Goal: Information Seeking & Learning: Learn about a topic

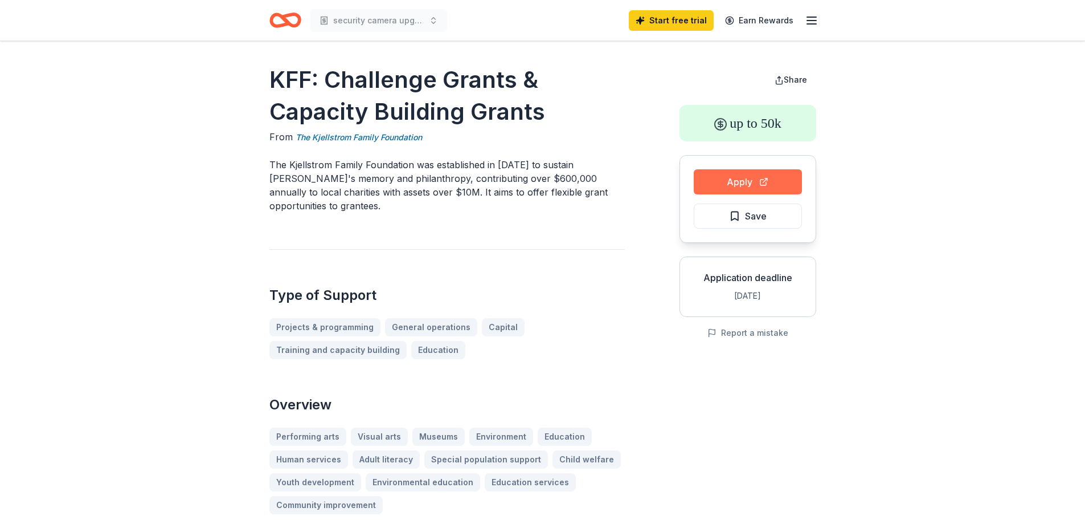
click at [758, 182] on button "Apply" at bounding box center [748, 181] width 108 height 25
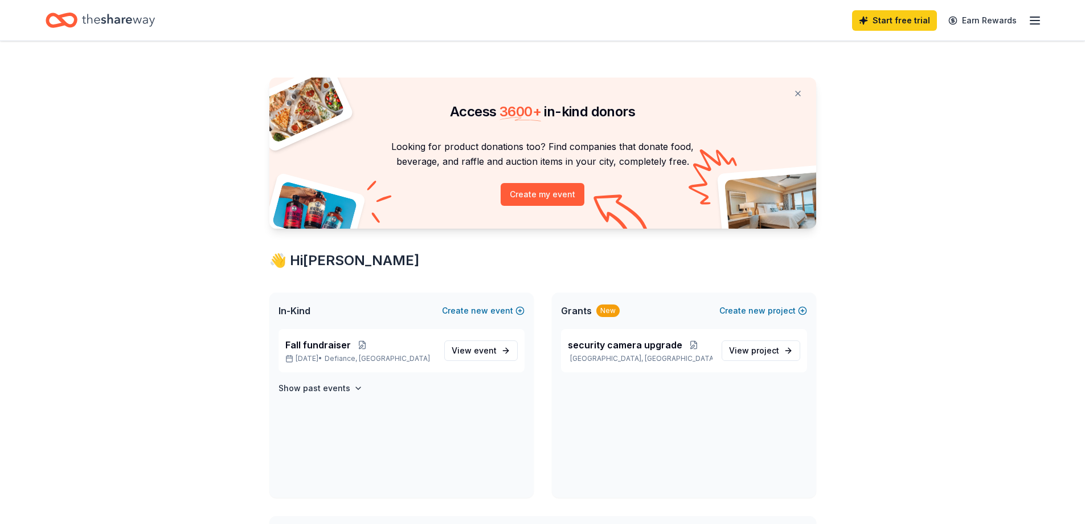
click at [60, 17] on icon "Home" at bounding box center [67, 19] width 18 height 11
click at [104, 15] on icon "Home" at bounding box center [118, 20] width 73 height 23
click at [913, 15] on link "Start free trial" at bounding box center [894, 20] width 85 height 21
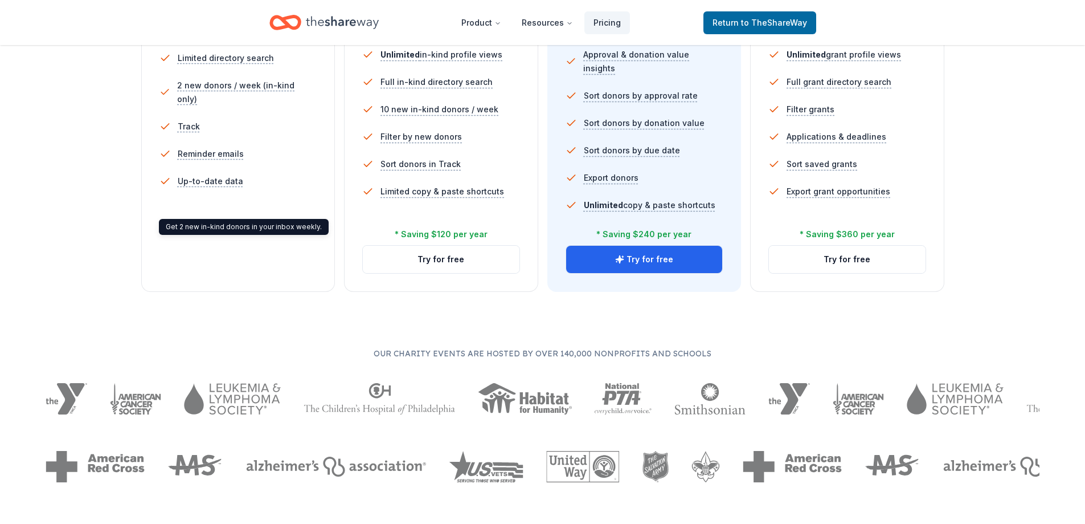
scroll to position [114, 0]
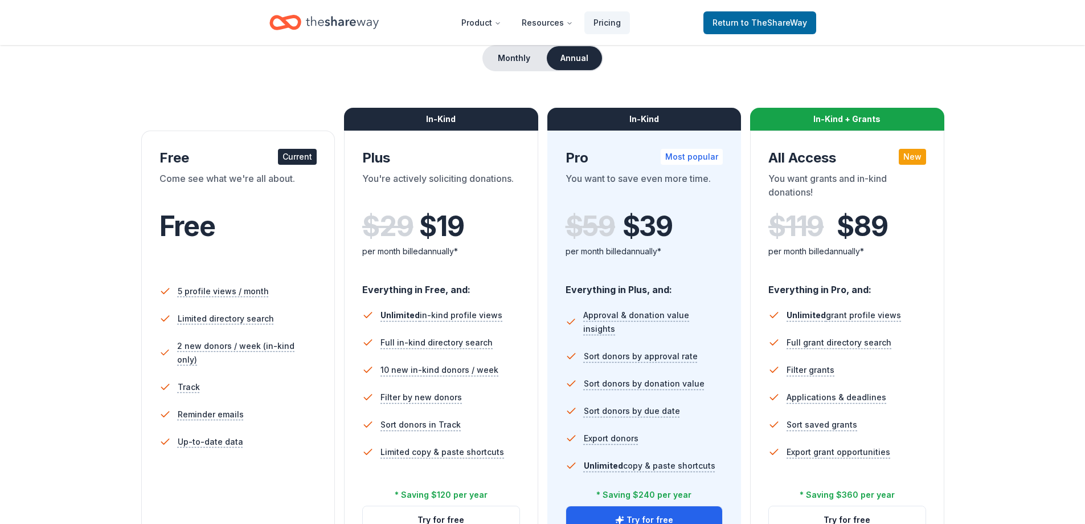
click at [293, 151] on div "Current" at bounding box center [297, 157] width 39 height 16
click at [783, 16] on span "Return to TheShareWay" at bounding box center [760, 23] width 95 height 14
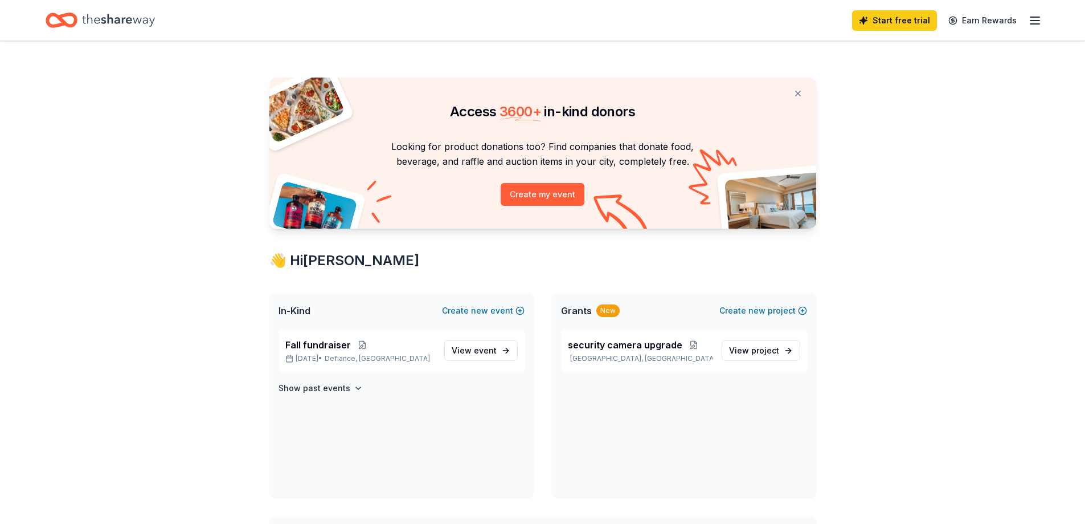
click at [1043, 21] on div "Start free trial Earn Rewards" at bounding box center [542, 20] width 1085 height 40
click at [1036, 22] on icon "button" at bounding box center [1035, 21] width 14 height 14
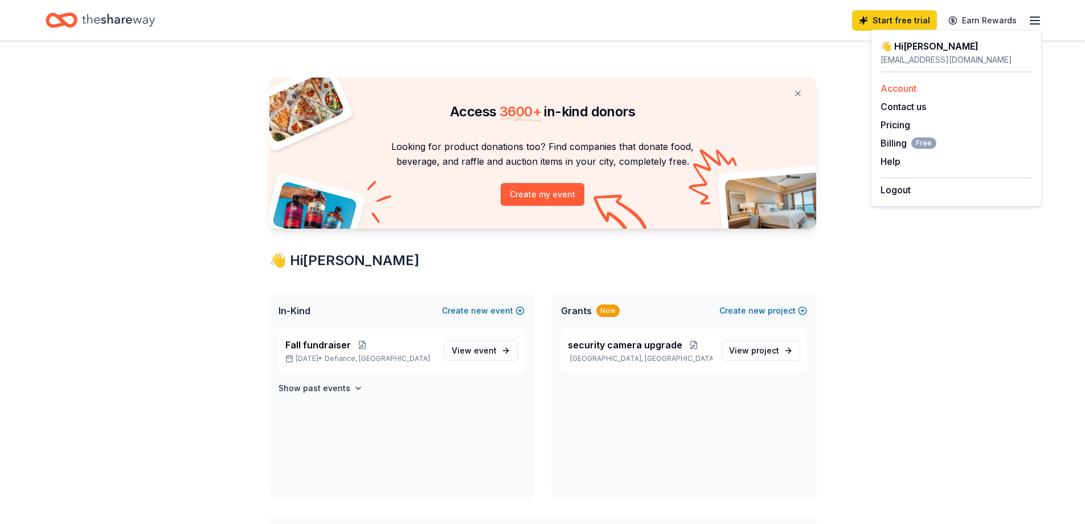
click at [897, 87] on link "Account" at bounding box center [899, 88] width 36 height 11
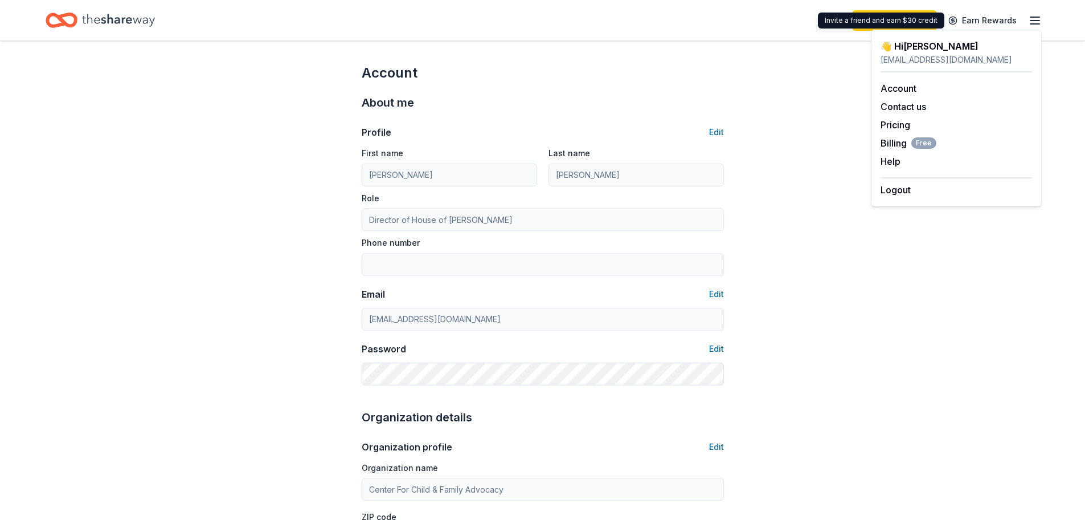
click at [1031, 15] on icon "button" at bounding box center [1035, 21] width 14 height 14
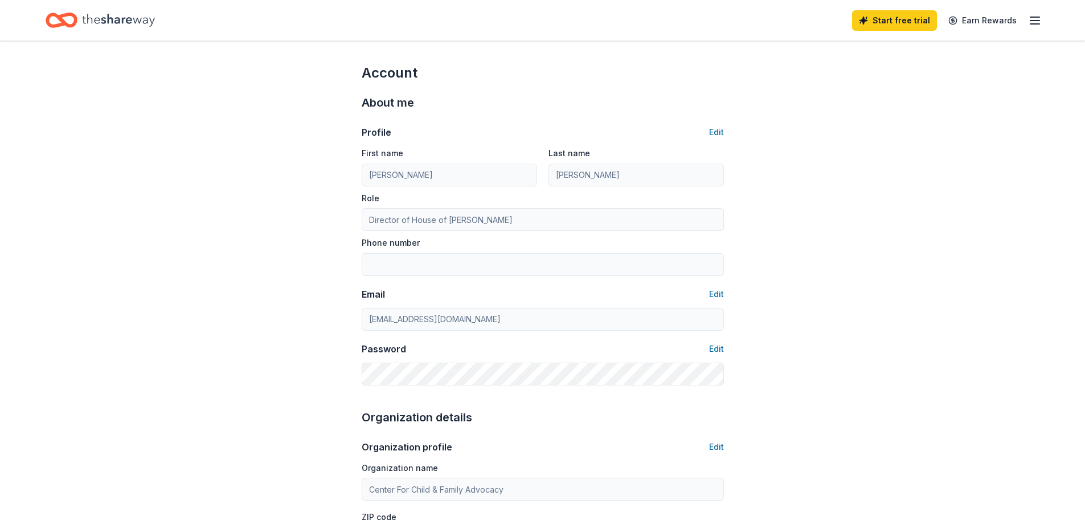
click at [1031, 21] on line "button" at bounding box center [1035, 21] width 9 height 0
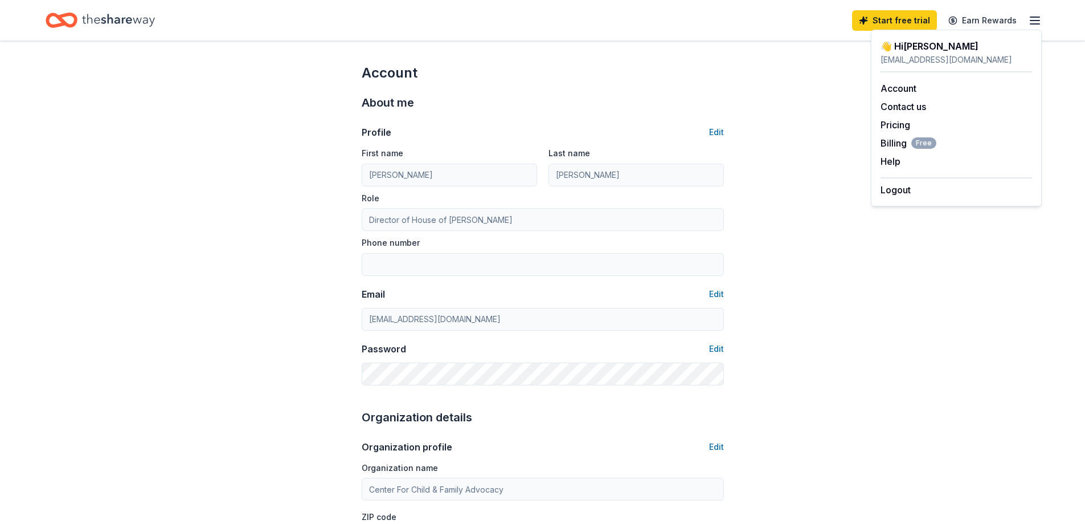
click at [969, 55] on div "tammyr@theccfa.org" at bounding box center [957, 60] width 152 height 14
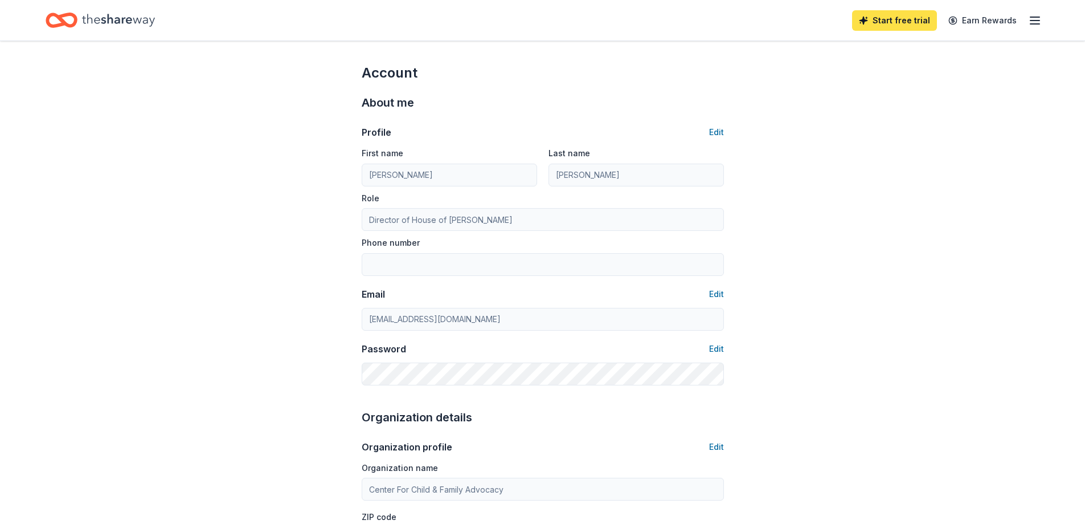
click at [880, 22] on link "Start free trial" at bounding box center [894, 20] width 85 height 21
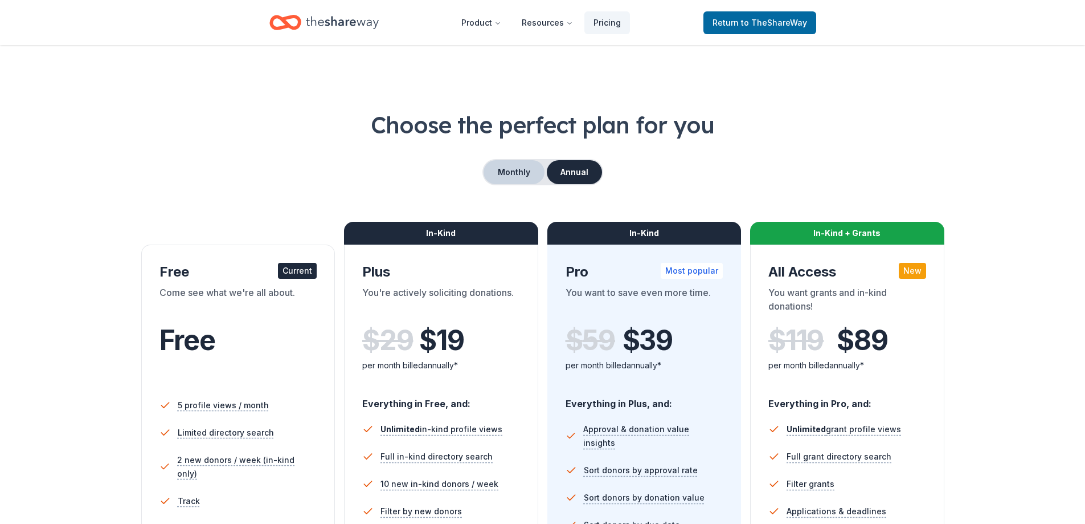
click at [528, 171] on button "Monthly" at bounding box center [514, 172] width 61 height 24
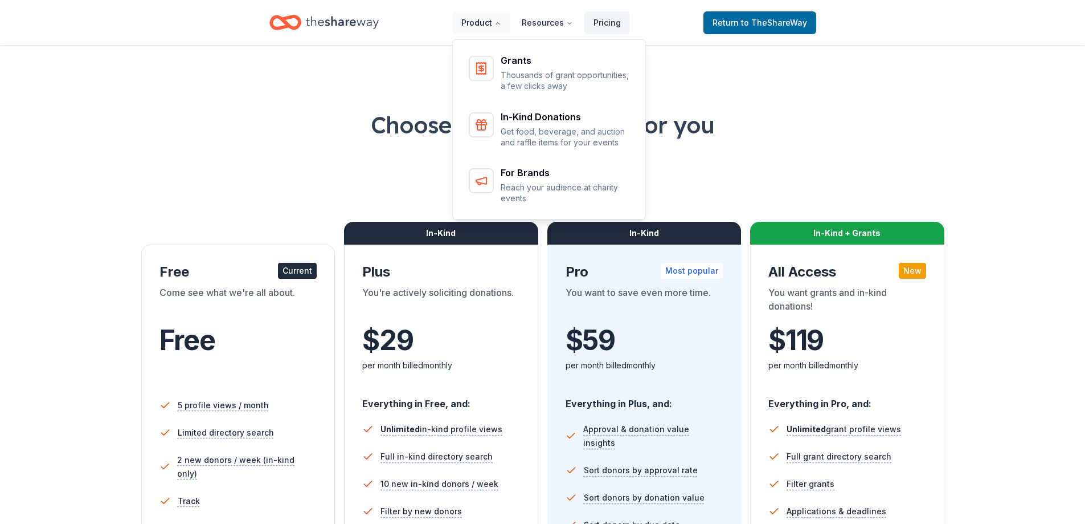
click at [493, 27] on button "Product" at bounding box center [481, 22] width 58 height 23
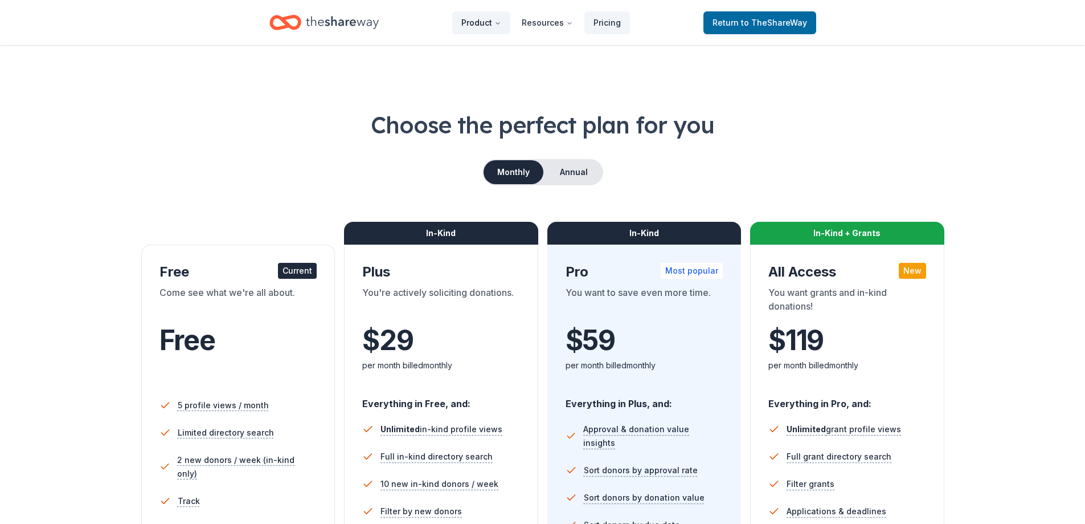
click at [498, 22] on icon "Main" at bounding box center [498, 23] width 7 height 7
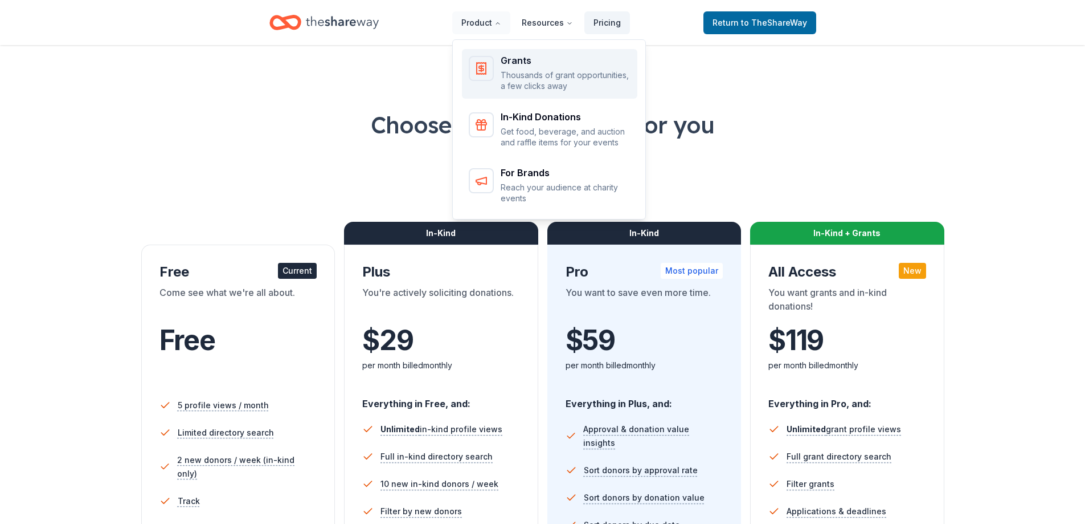
click at [503, 79] on div "Grants Thousands of grant opportunities, a few clicks away" at bounding box center [550, 74] width 162 height 36
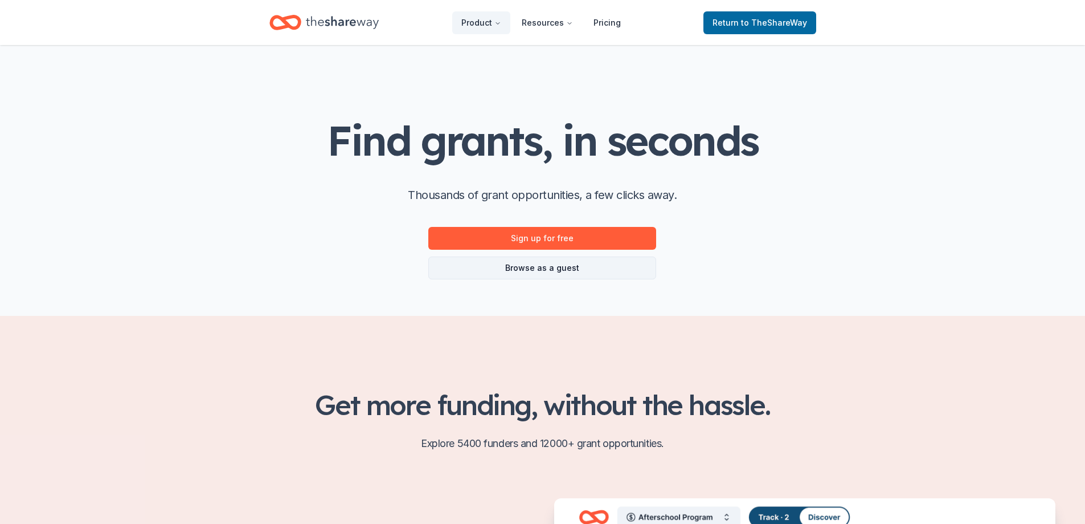
click at [504, 271] on link "Browse as a guest" at bounding box center [542, 267] width 228 height 23
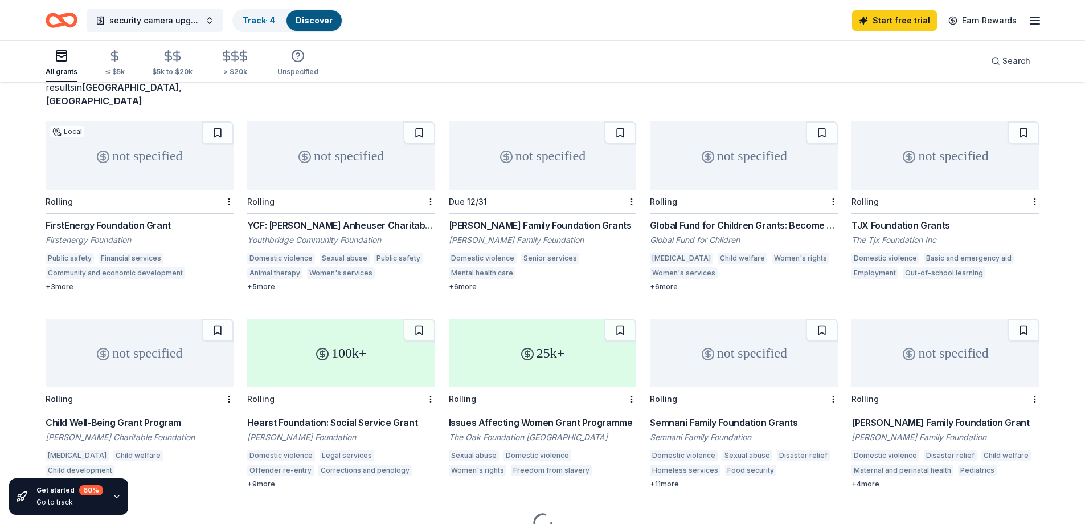
scroll to position [114, 0]
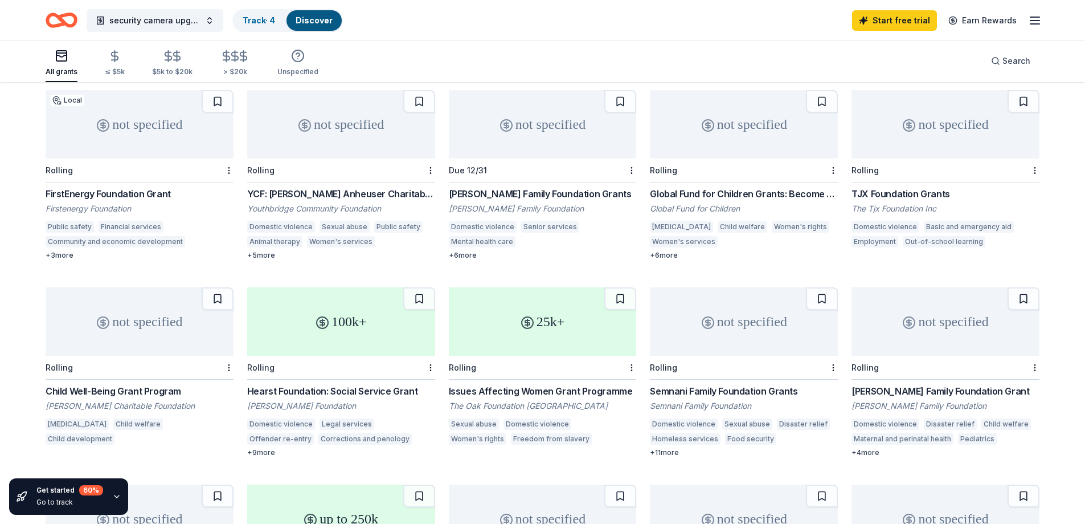
click at [160, 122] on div "not specified" at bounding box center [140, 124] width 188 height 68
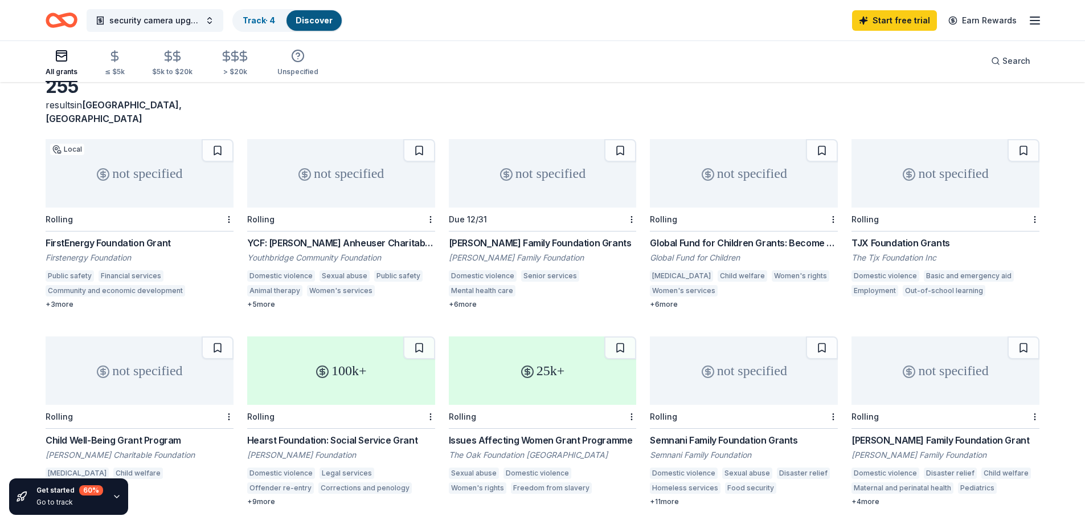
scroll to position [0, 0]
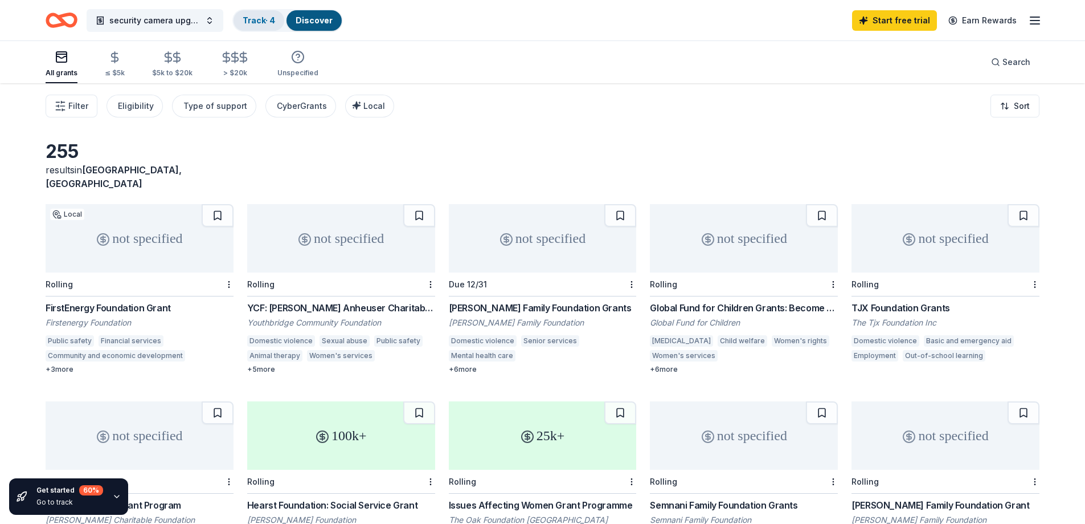
click at [263, 18] on link "Track · 4" at bounding box center [259, 20] width 32 height 10
click at [316, 11] on div "Discover" at bounding box center [314, 20] width 55 height 21
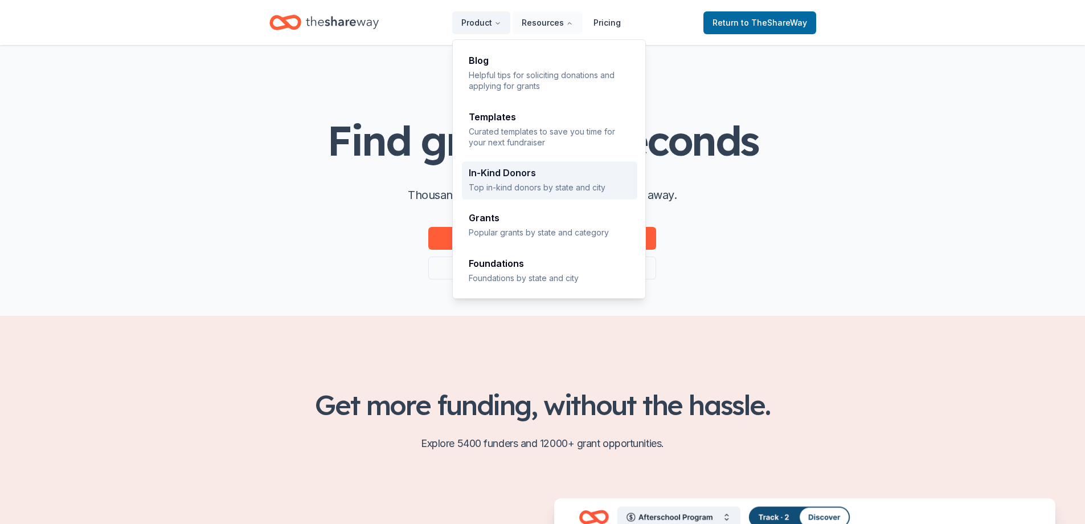
click at [538, 182] on p "Top in-kind donors by state and city" at bounding box center [550, 187] width 162 height 11
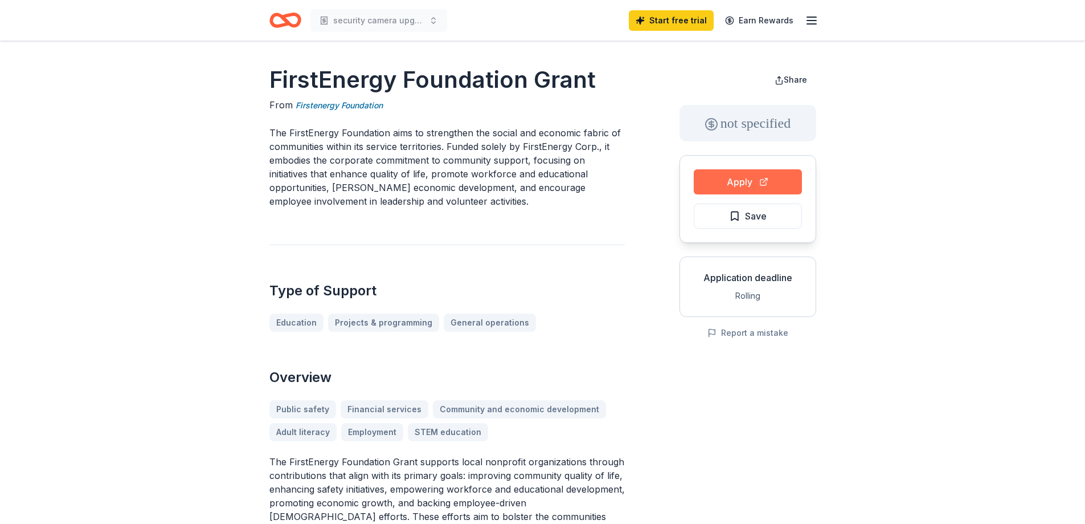
click at [754, 189] on button "Apply" at bounding box center [748, 181] width 108 height 25
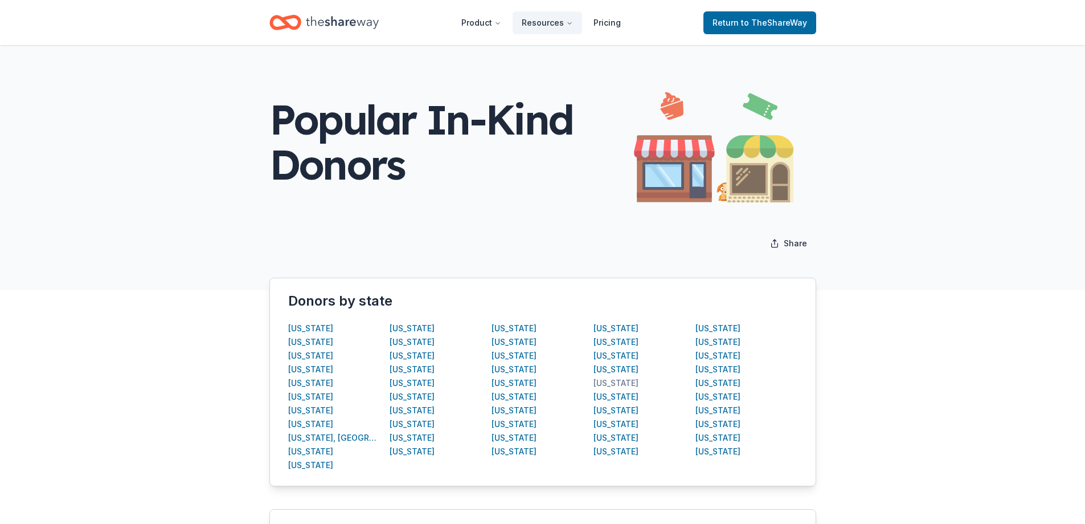
click at [600, 383] on div "Ohio" at bounding box center [616, 383] width 45 height 14
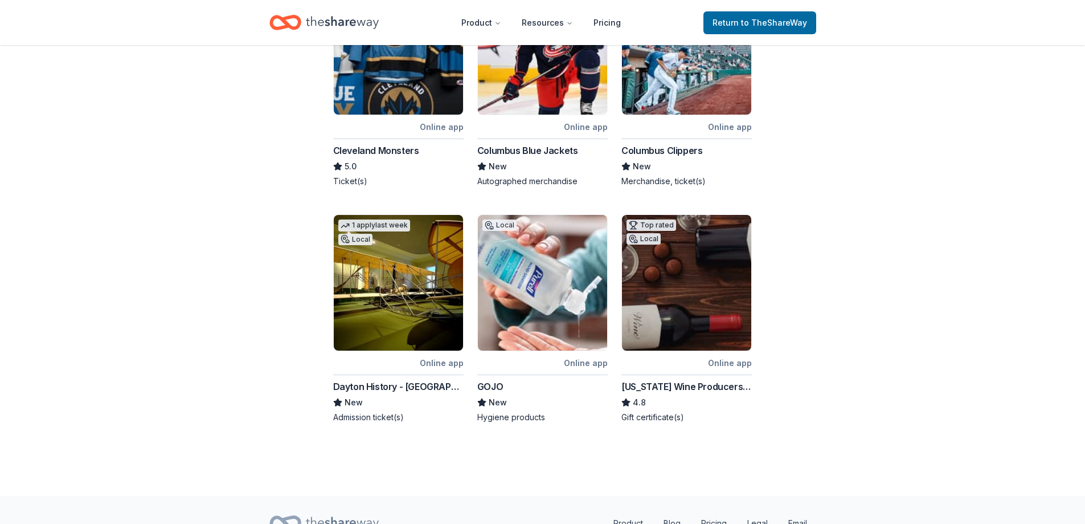
scroll to position [562, 0]
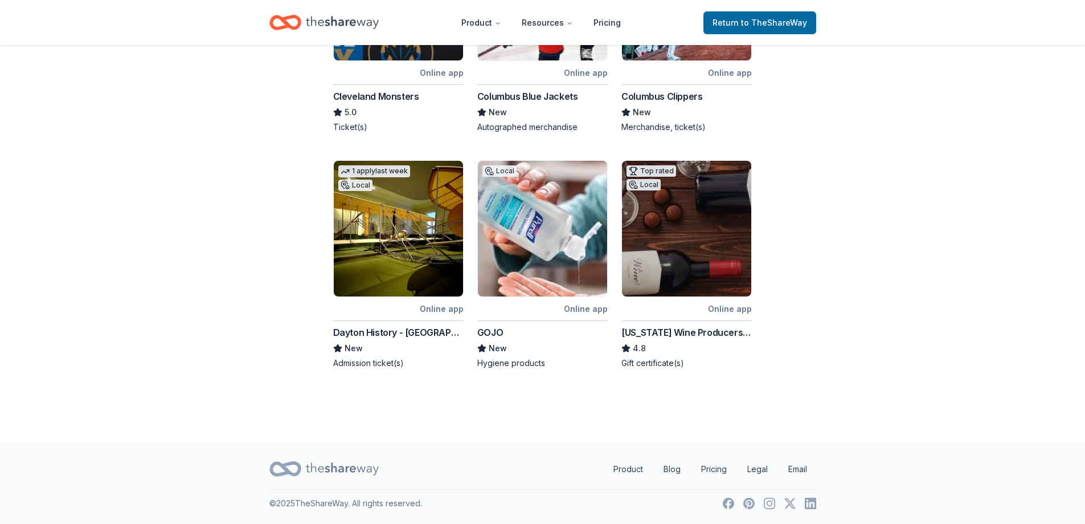
click at [578, 275] on img at bounding box center [542, 229] width 129 height 136
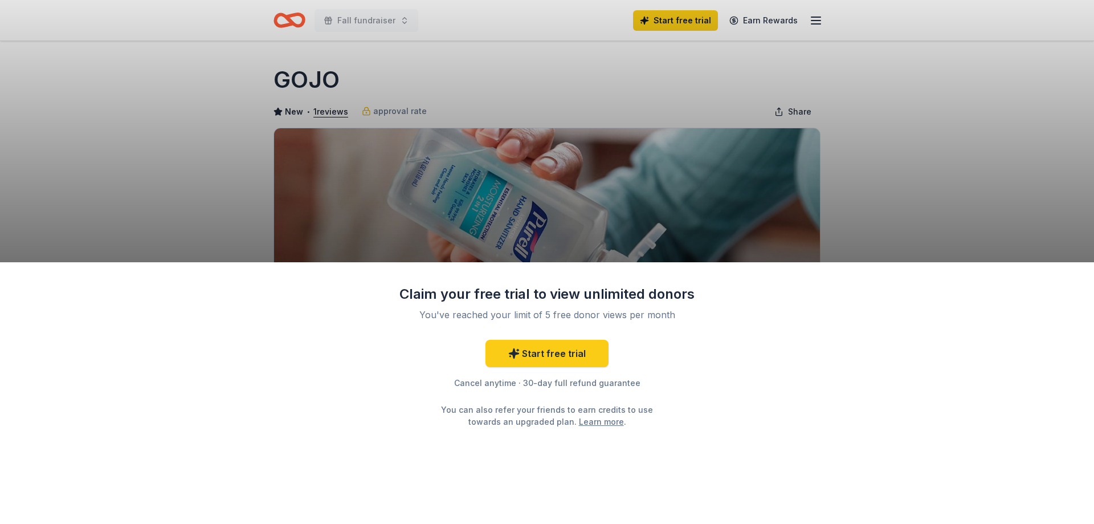
click at [544, 373] on div "Start free trial Cancel anytime · 30-day full refund guarantee You can also ref…" at bounding box center [547, 384] width 296 height 88
click at [545, 354] on link "Start free trial" at bounding box center [546, 353] width 123 height 27
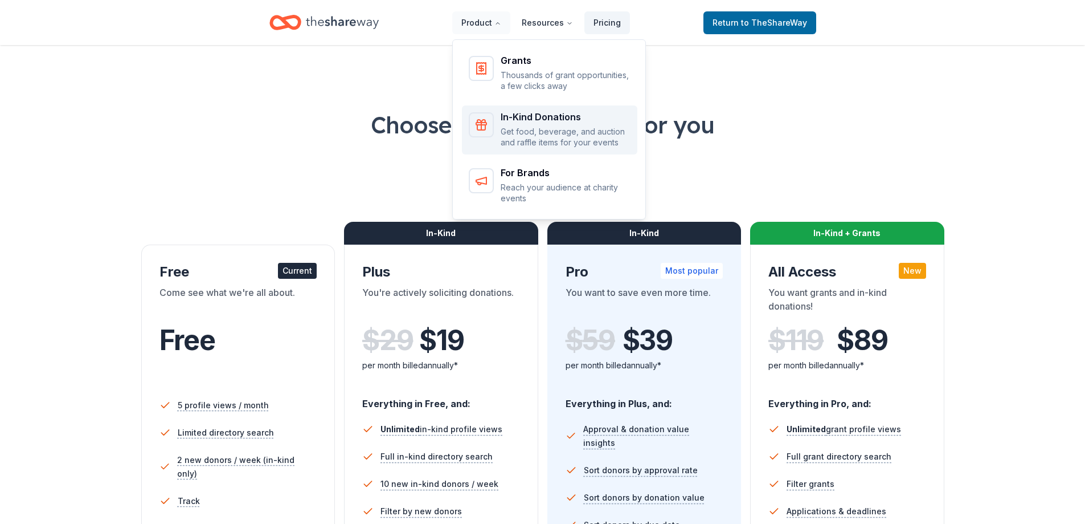
click at [525, 132] on p "Get food, beverage, and auction and raffle items for your events" at bounding box center [566, 137] width 130 height 22
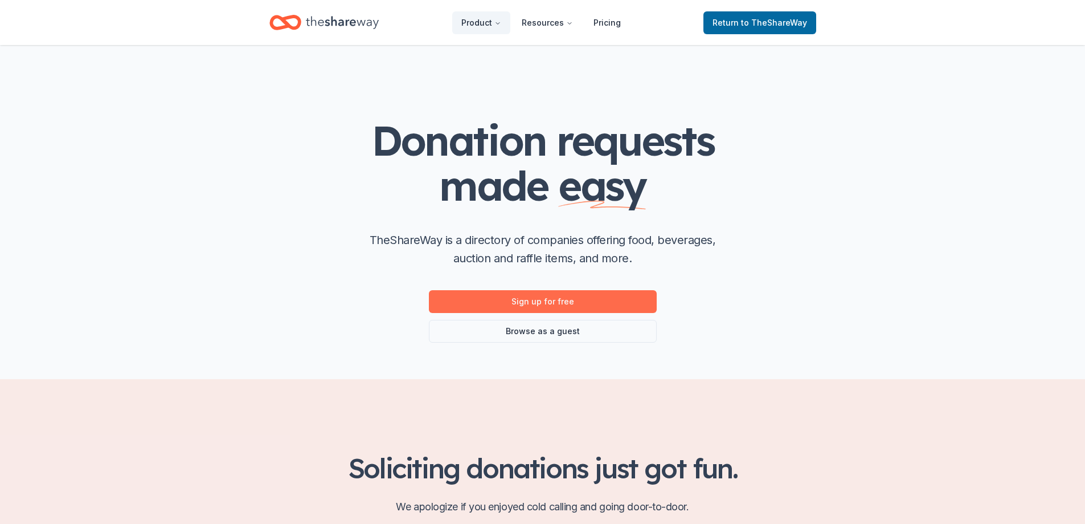
click at [533, 302] on link "Sign up for free" at bounding box center [543, 301] width 228 height 23
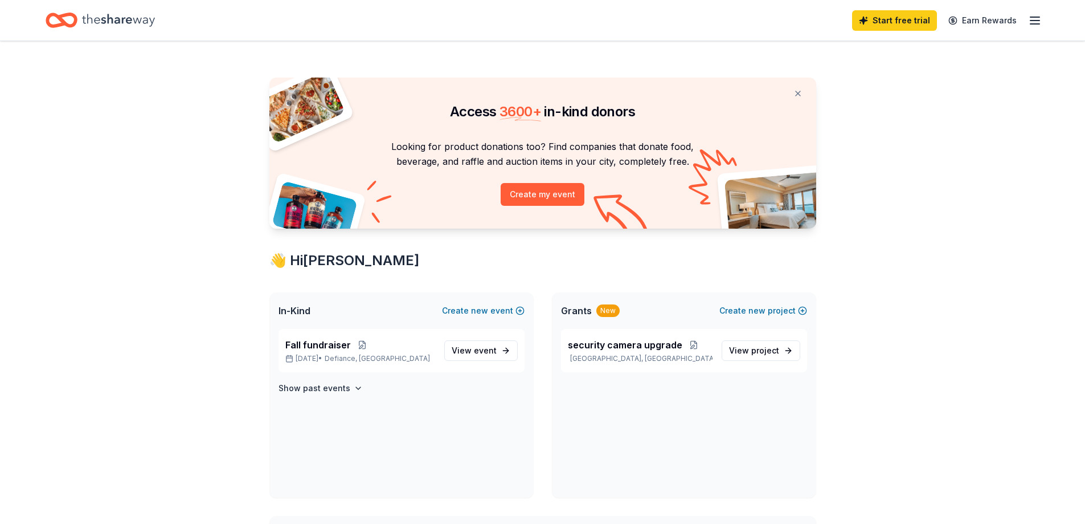
click at [118, 22] on icon "Home" at bounding box center [118, 20] width 73 height 23
click at [91, 10] on icon "Home" at bounding box center [118, 20] width 73 height 23
click at [90, 23] on icon "Home" at bounding box center [118, 20] width 73 height 23
